Goal: Information Seeking & Learning: Learn about a topic

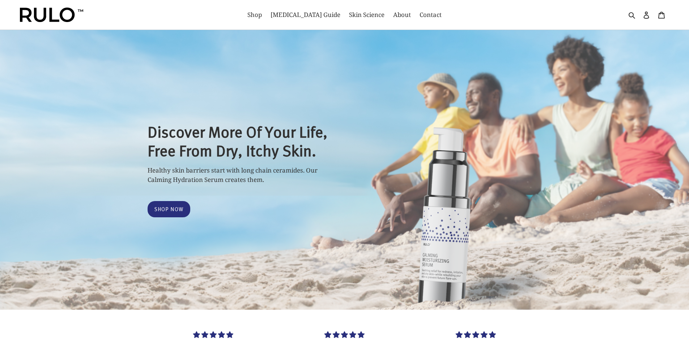
select select "most-helpful"
click at [296, 21] on link "[MEDICAL_DATA] Guide" at bounding box center [305, 15] width 77 height 12
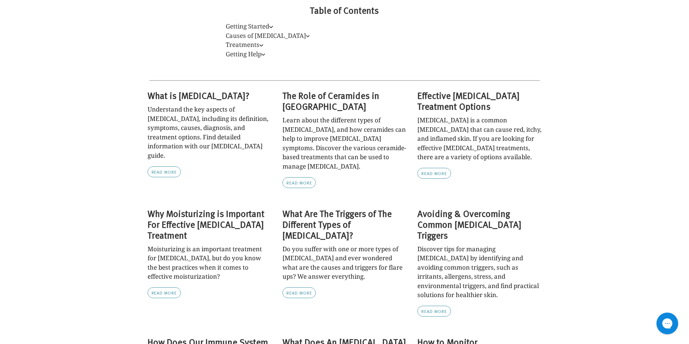
scroll to position [256, 0]
